Goal: Task Accomplishment & Management: Manage account settings

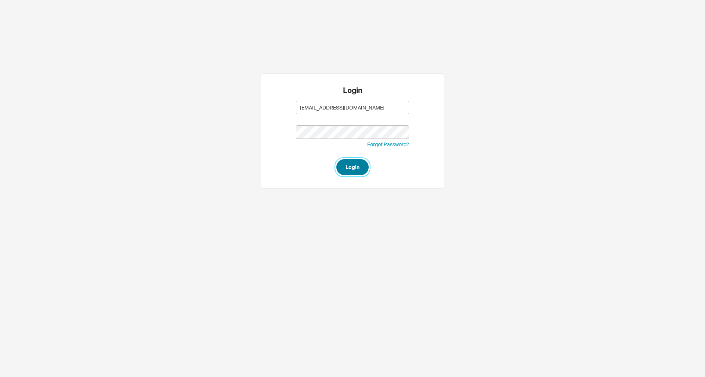
click at [364, 165] on button "Login" at bounding box center [353, 167] width 32 height 16
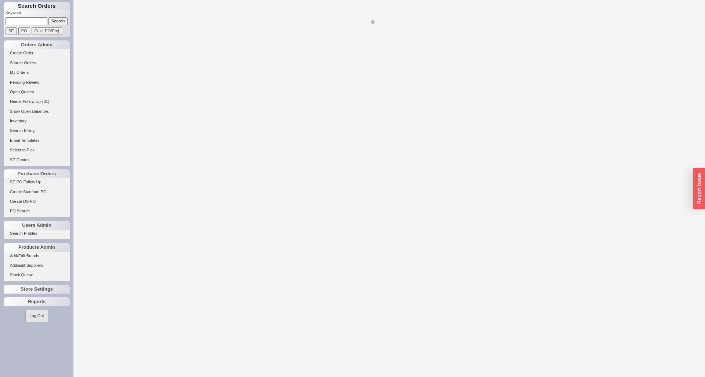
select select "LOW"
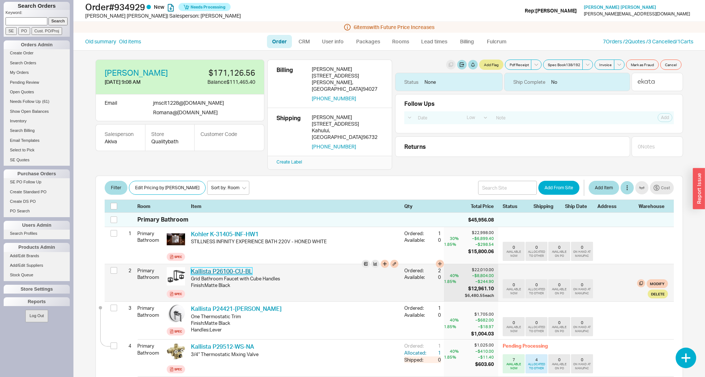
click at [224, 267] on link "Kallista P26100-CU-BL" at bounding box center [221, 270] width 61 height 7
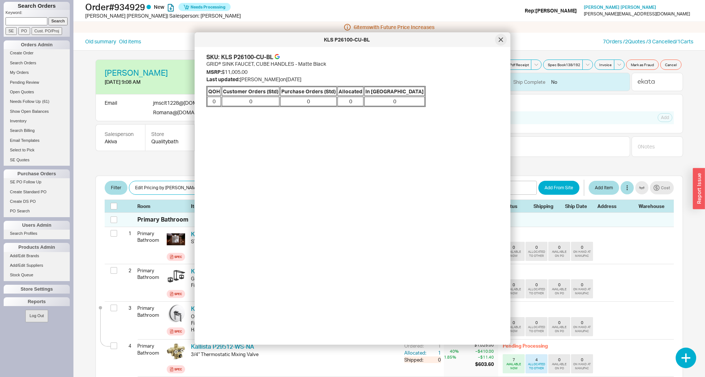
click at [497, 39] on div at bounding box center [501, 40] width 12 height 12
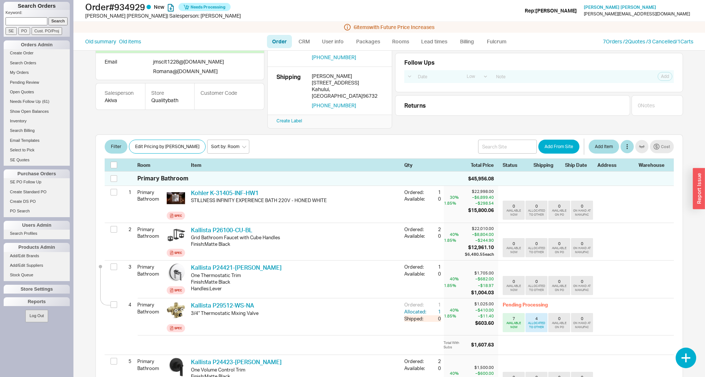
scroll to position [75, 0]
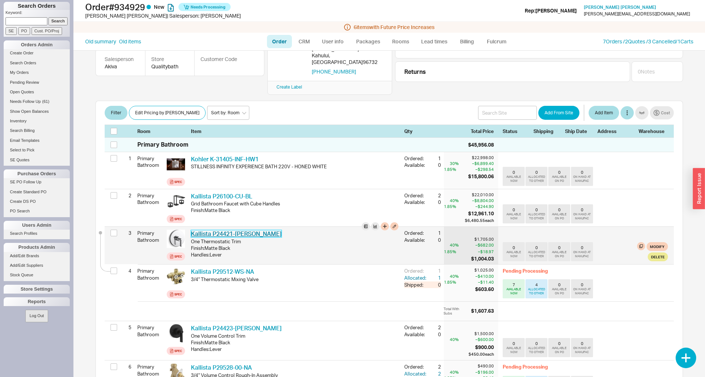
click at [245, 230] on link "Kallista P24421-[PERSON_NAME]" at bounding box center [236, 233] width 91 height 7
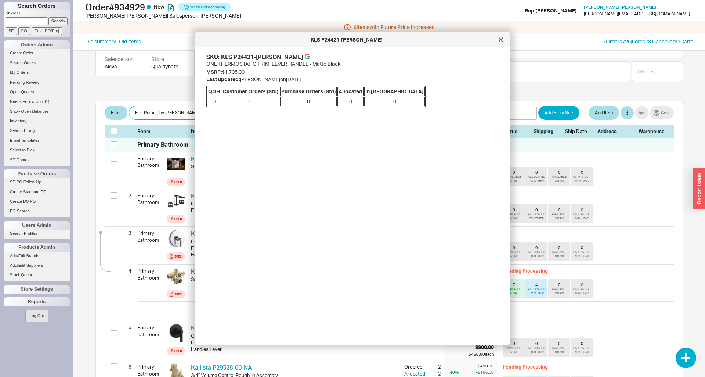
click at [492, 40] on div "KLS P24421-[PERSON_NAME]" at bounding box center [346, 39] width 297 height 7
click at [495, 39] on div "KLS P24421-[PERSON_NAME]" at bounding box center [353, 39] width 316 height 15
click at [507, 53] on div "SKU: KLS P24421-[PERSON_NAME] ONE THERMOSTATIC TRIM, LEVER HANDLE - Matte Black…" at bounding box center [358, 193] width 304 height 280
click at [500, 41] on icon at bounding box center [501, 39] width 4 height 4
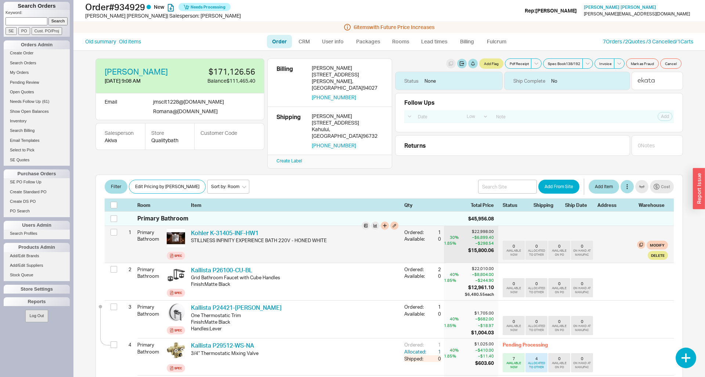
scroll to position [0, 0]
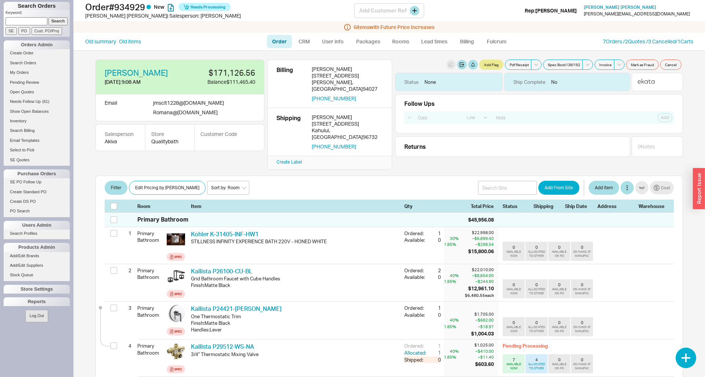
click at [137, 6] on h1 "Order # 934929 New Needs Processing" at bounding box center [219, 7] width 269 height 10
copy h1 "934929"
click at [369, 27] on span "6 item s with Future Price Increases" at bounding box center [394, 27] width 81 height 6
